Goal: Task Accomplishment & Management: Complete application form

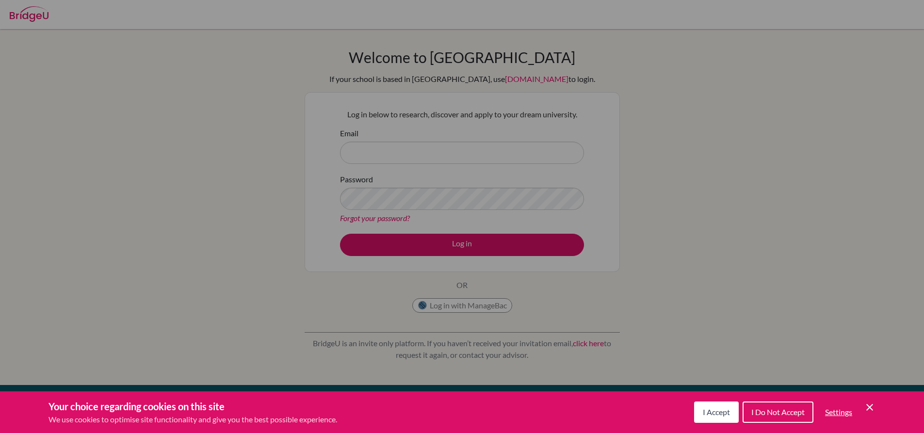
click at [714, 407] on button "I Accept" at bounding box center [716, 412] width 45 height 21
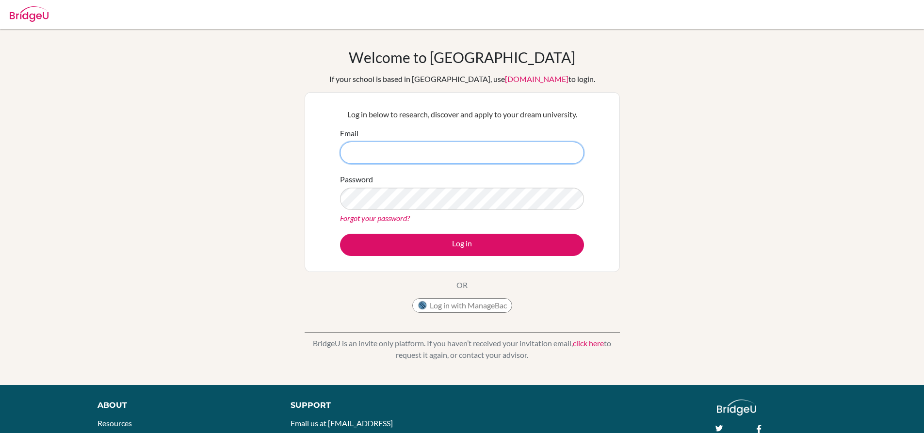
click at [481, 154] on input "Email" at bounding box center [462, 153] width 244 height 22
type input "farshed.sharif@istanbul.com"
click at [340, 234] on button "Log in" at bounding box center [462, 245] width 244 height 22
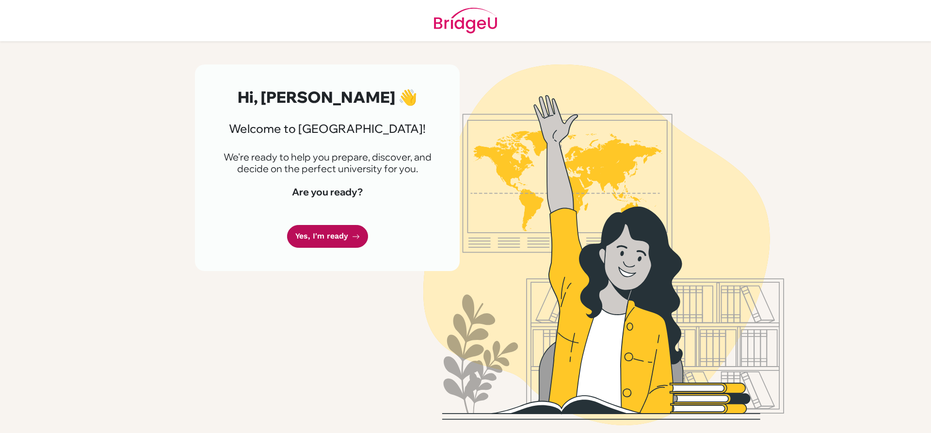
click at [347, 232] on link "Yes, I'm ready" at bounding box center [327, 236] width 81 height 23
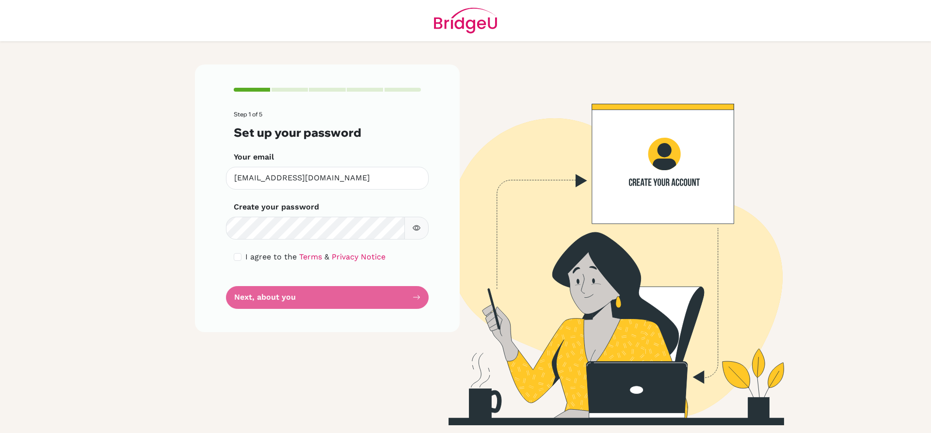
click at [414, 231] on icon "button" at bounding box center [417, 228] width 8 height 8
click at [236, 261] on div "I agree to the Terms & Privacy Notice" at bounding box center [327, 257] width 187 height 12
click at [237, 259] on input "checkbox" at bounding box center [238, 257] width 8 height 8
checkbox input "true"
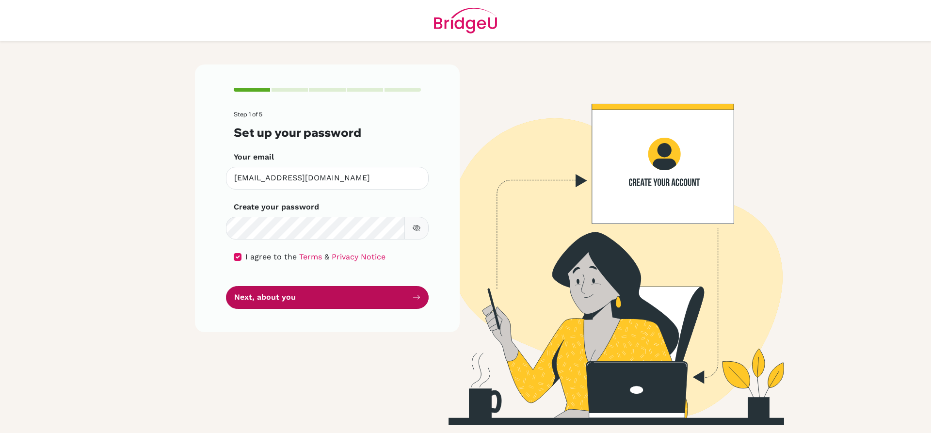
click at [255, 299] on button "Next, about you" at bounding box center [327, 297] width 203 height 23
